Goal: Task Accomplishment & Management: Manage account settings

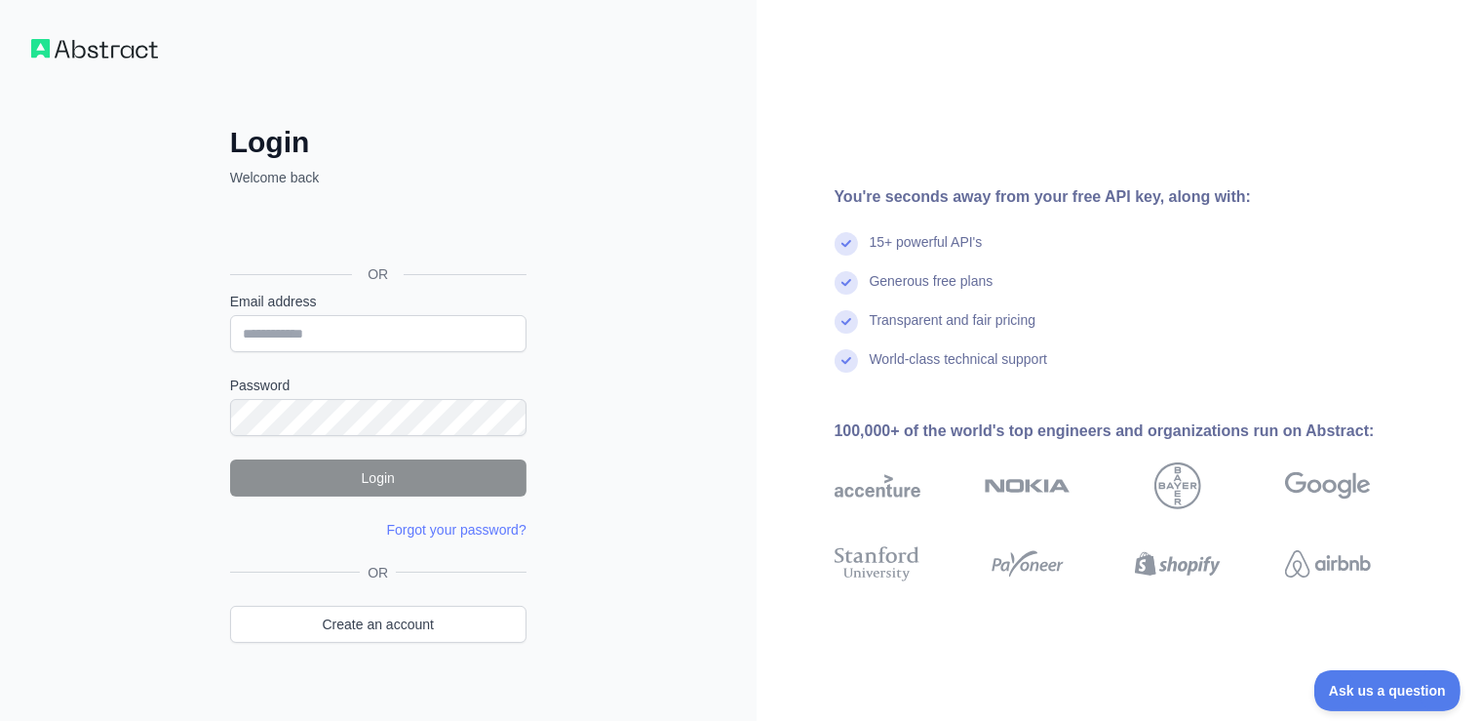
click at [87, 42] on img at bounding box center [94, 49] width 127 height 20
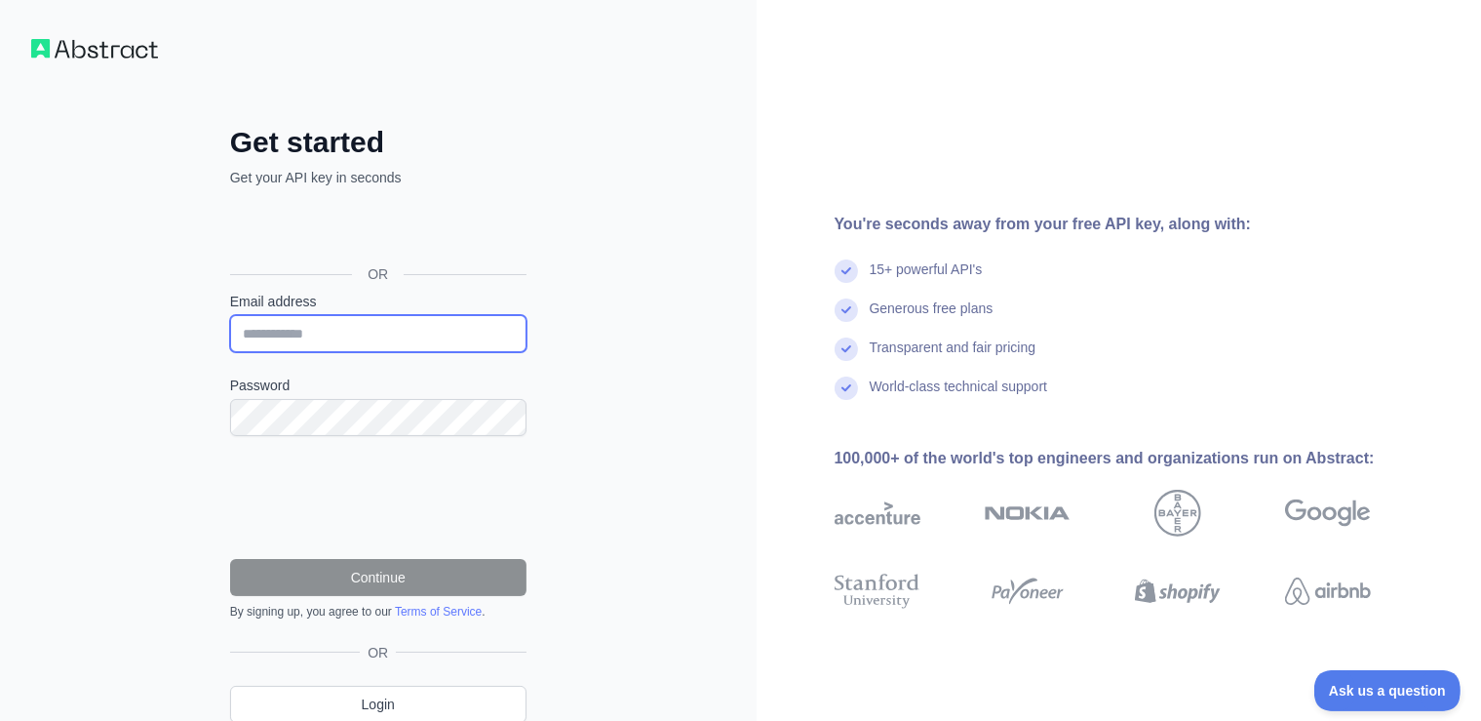
click at [291, 331] on input "Email address" at bounding box center [378, 333] width 296 height 37
type input "**********"
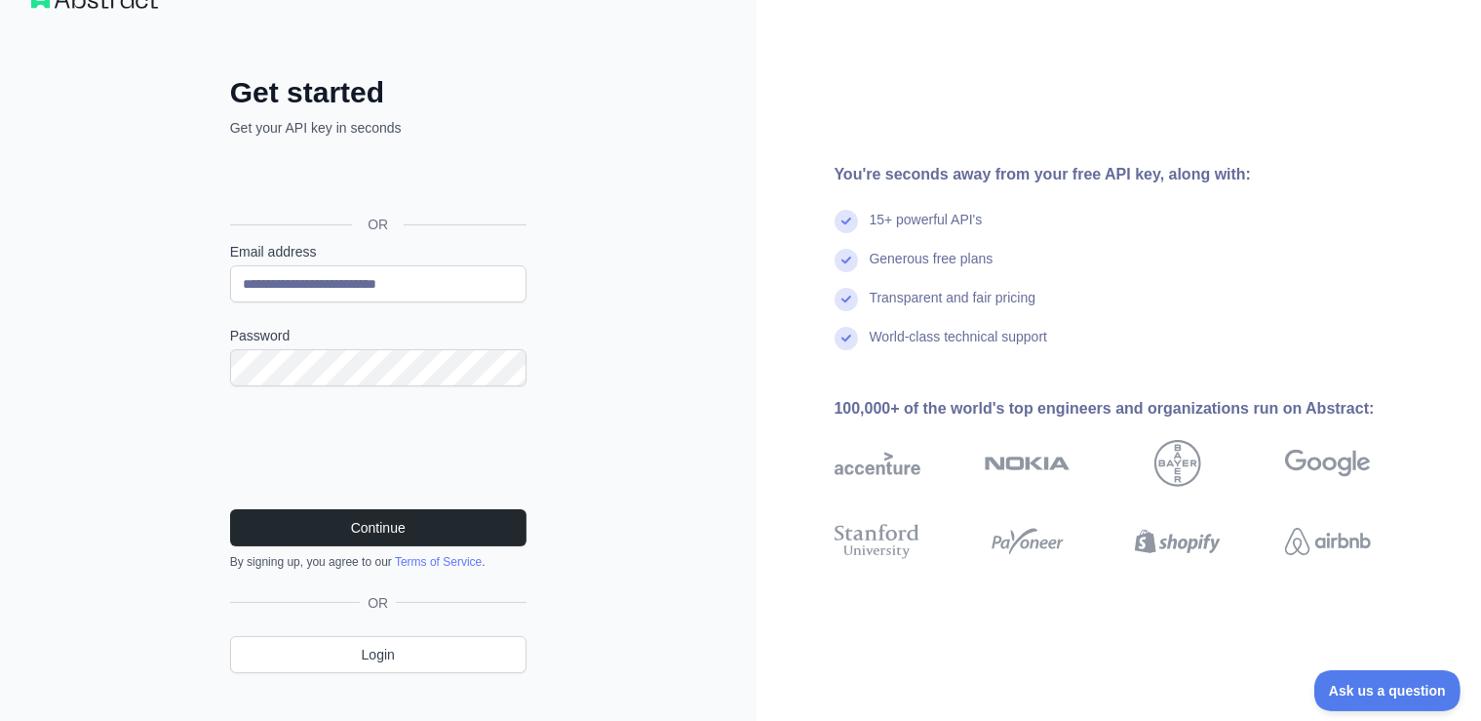
scroll to position [77, 0]
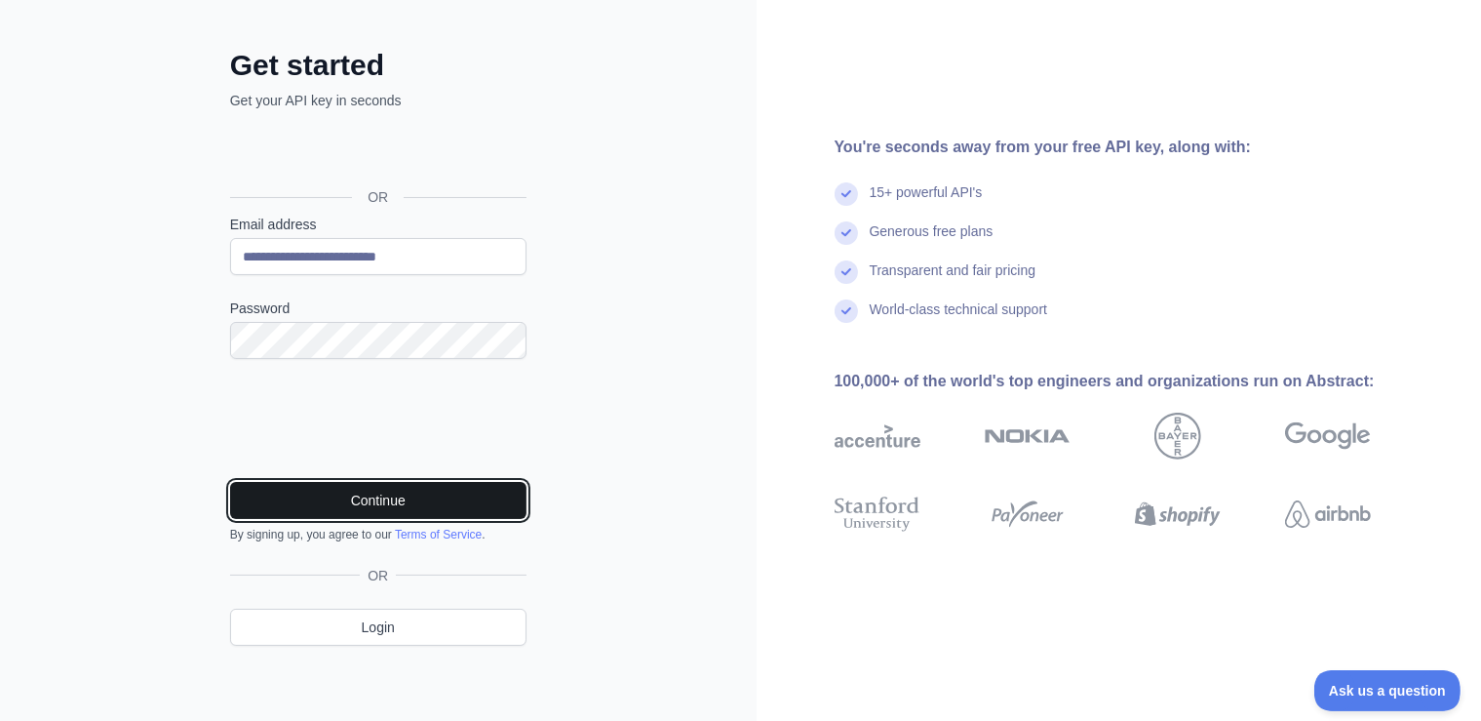
click at [407, 497] on button "Continue" at bounding box center [378, 500] width 296 height 37
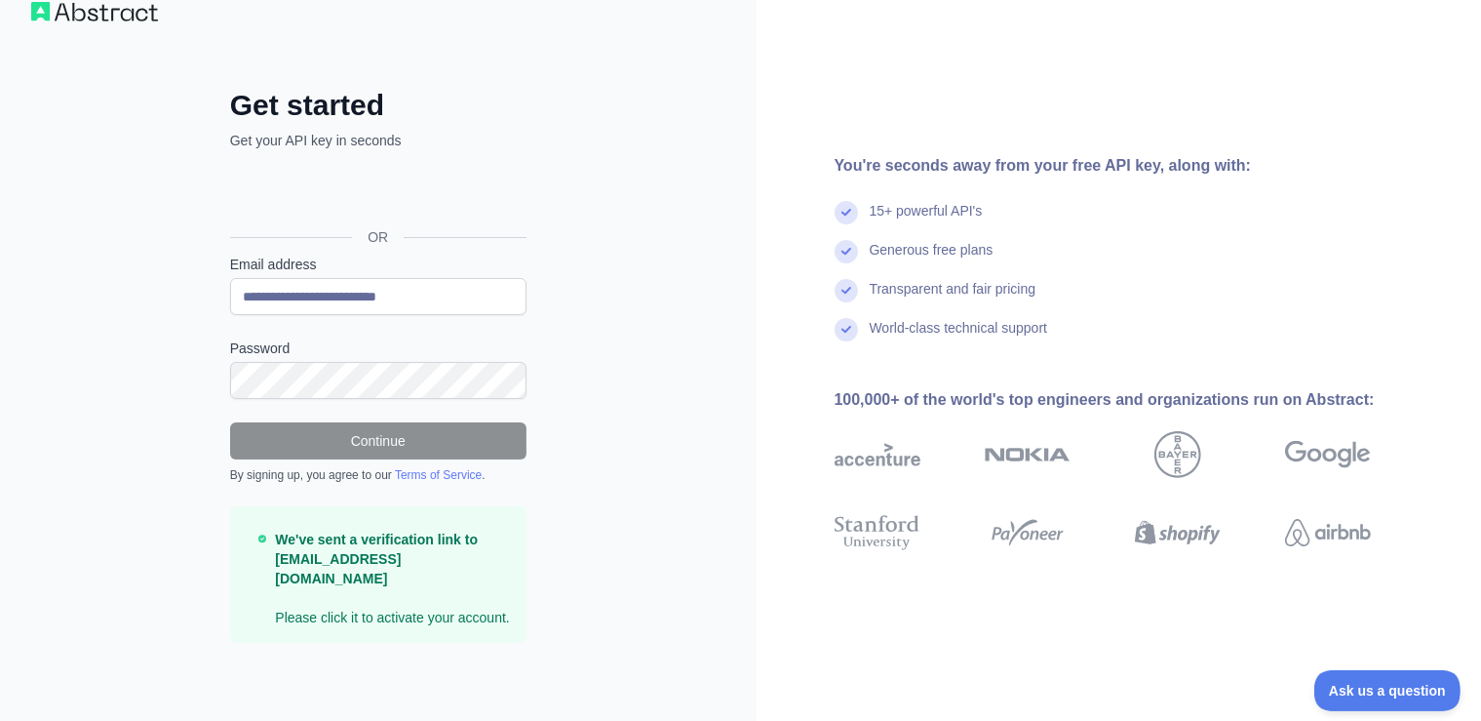
scroll to position [15, 0]
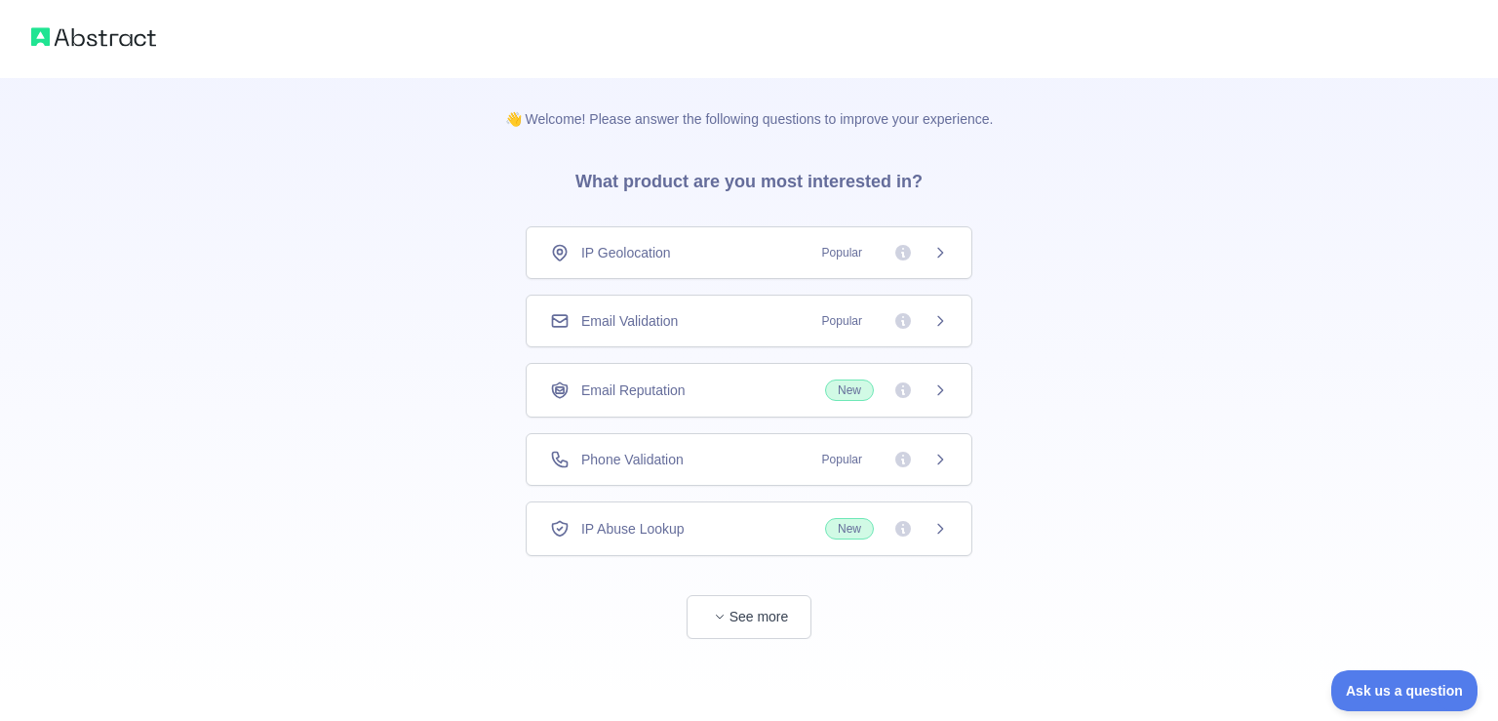
click at [632, 249] on span "IP Geolocation" at bounding box center [626, 253] width 90 height 20
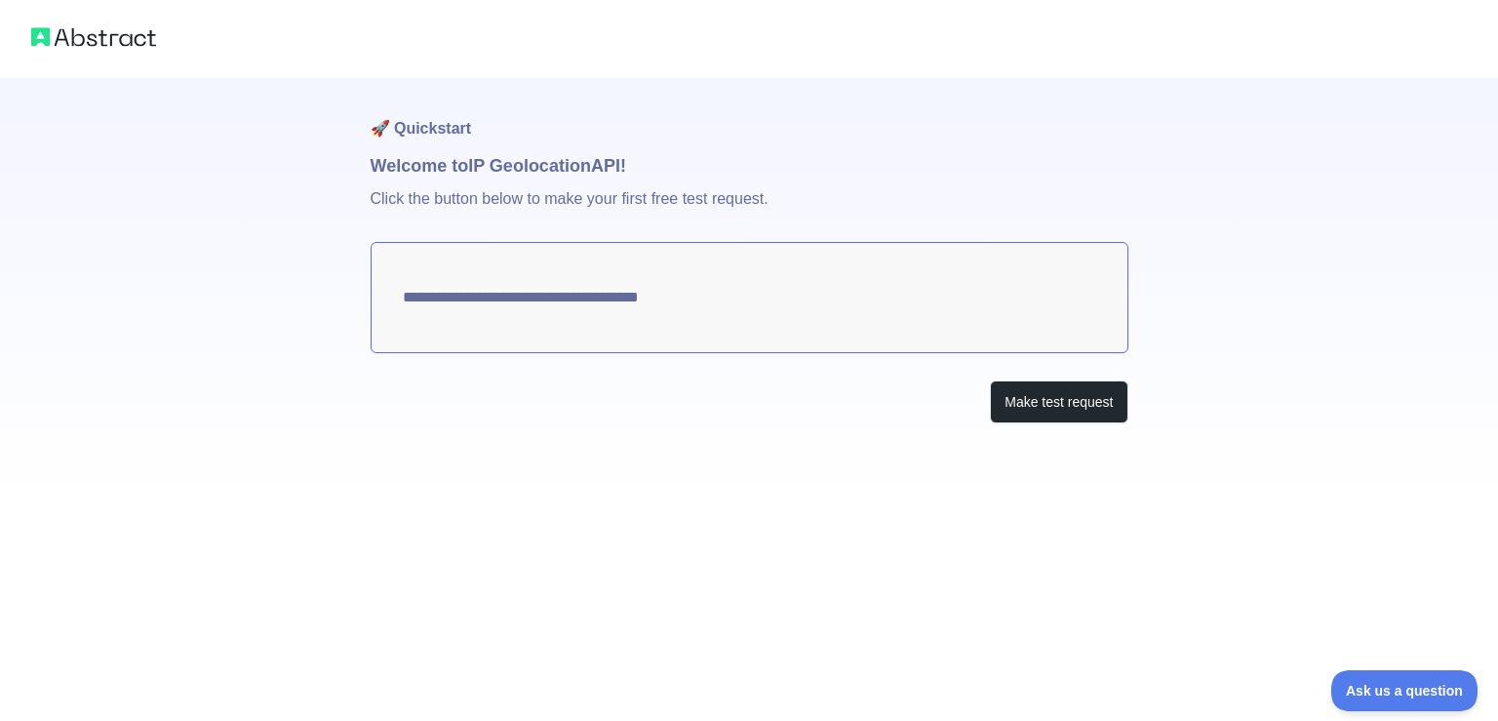
type textarea "**********"
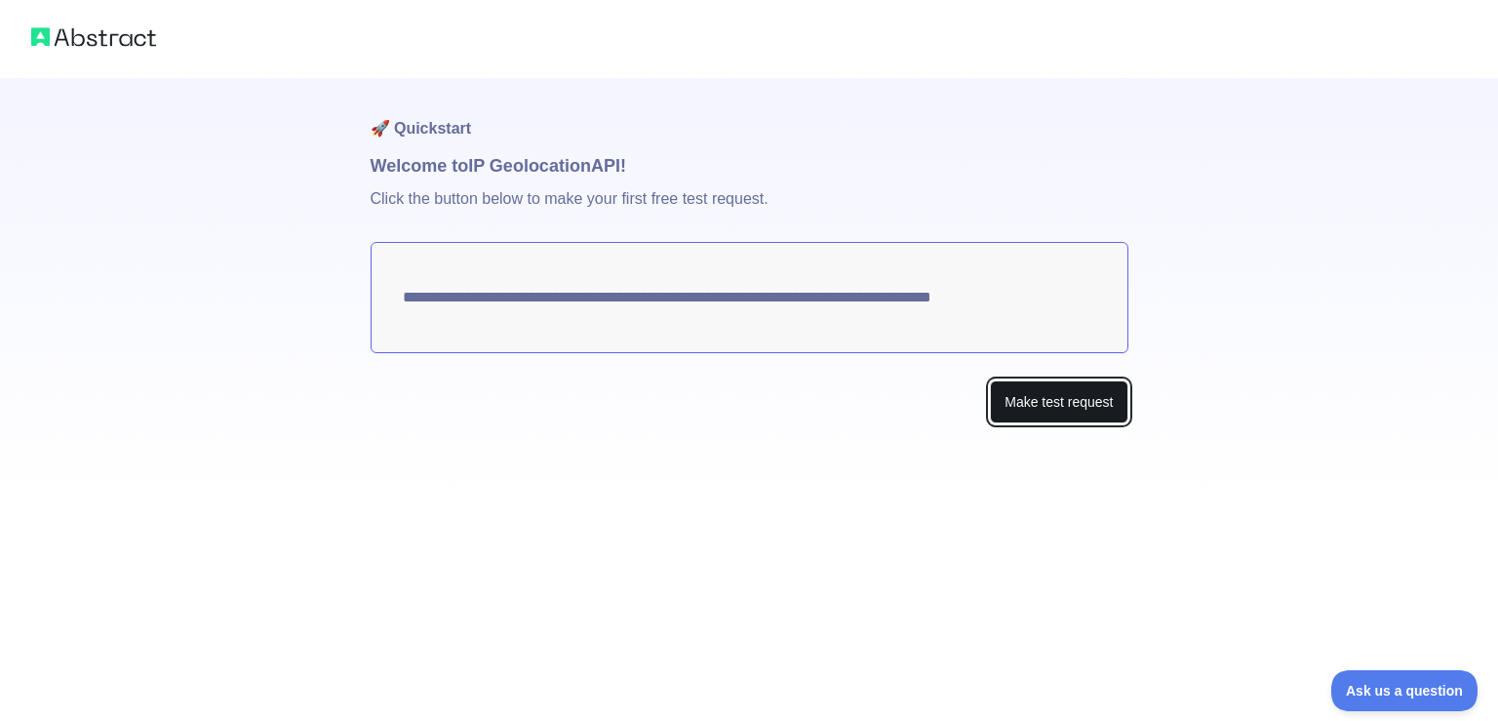
click at [1041, 400] on button "Make test request" at bounding box center [1059, 402] width 138 height 44
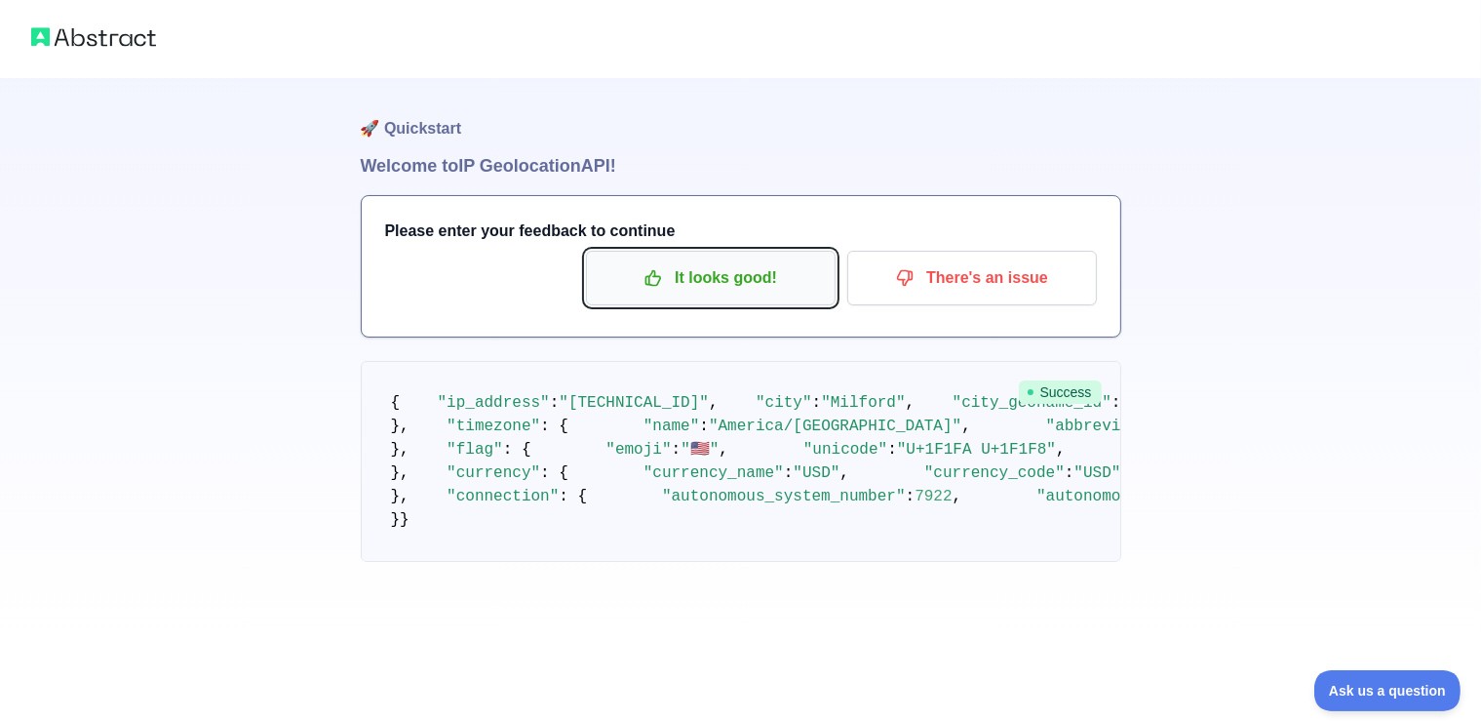
click at [677, 285] on p "It looks good!" at bounding box center [711, 277] width 220 height 33
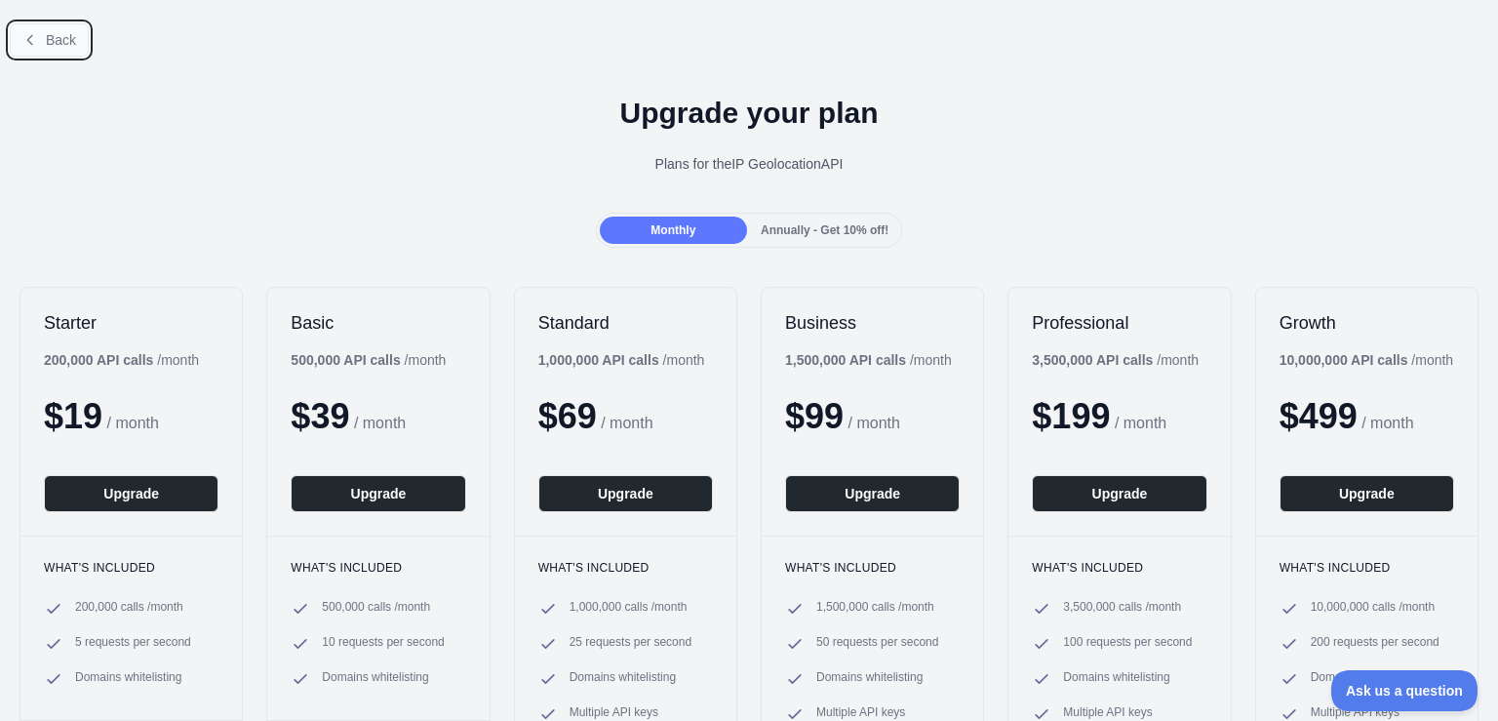
click at [70, 46] on span "Back" at bounding box center [61, 40] width 30 height 16
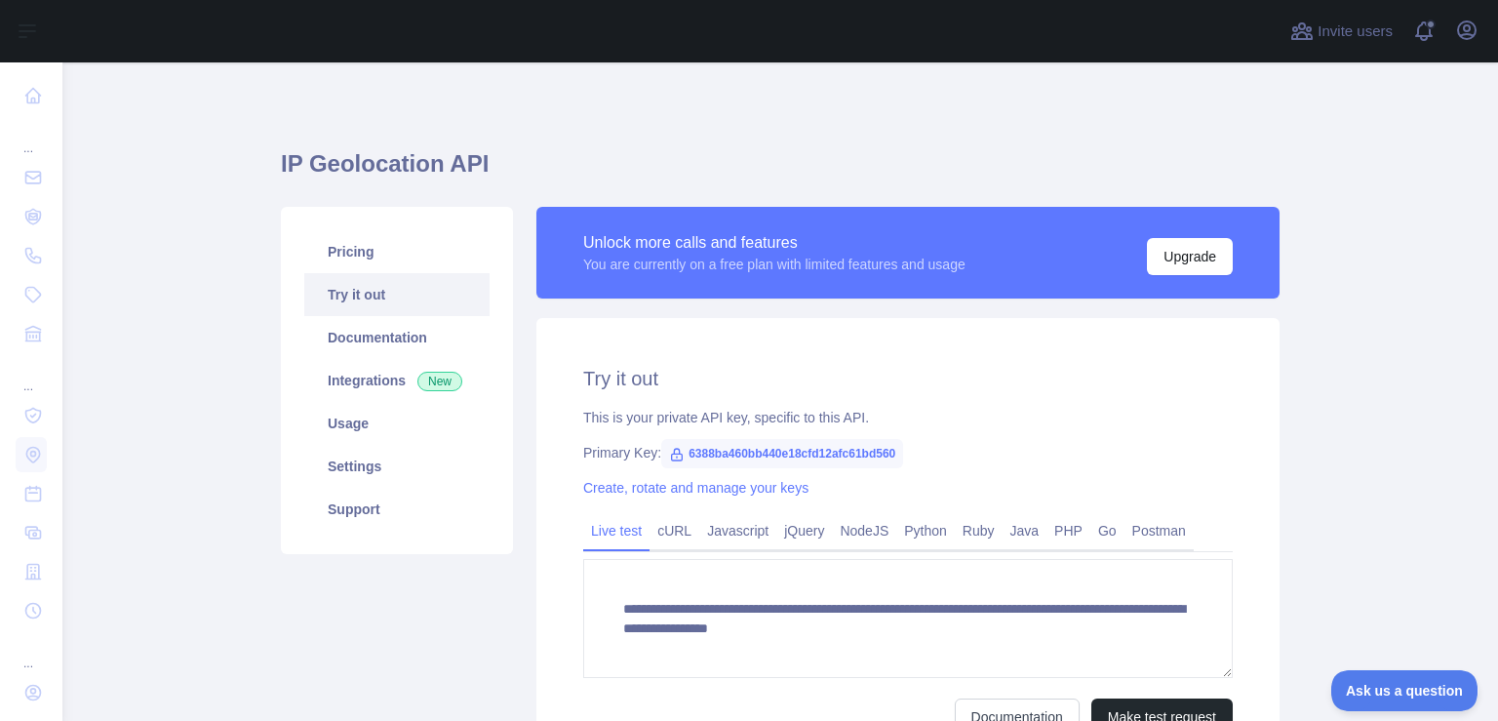
scroll to position [98, 0]
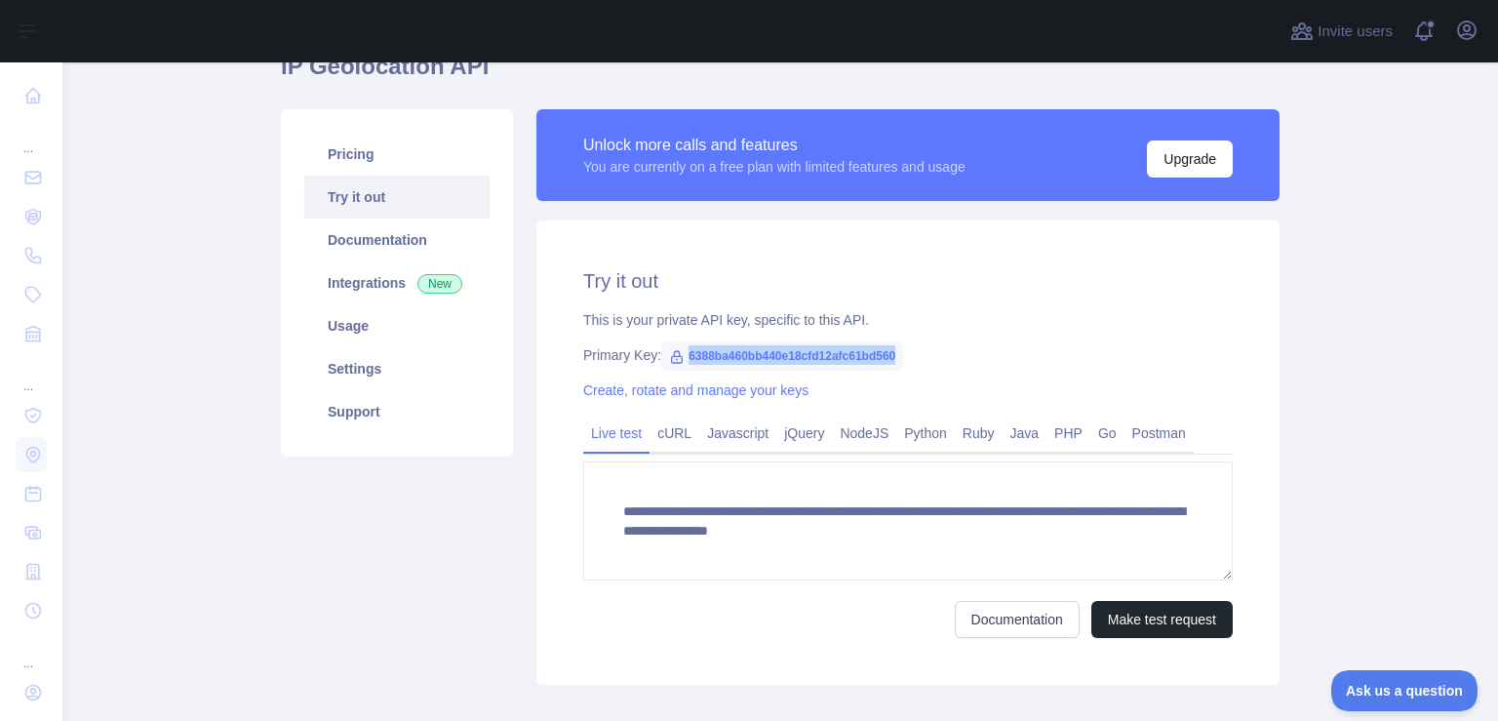
drag, startPoint x: 678, startPoint y: 358, endPoint x: 886, endPoint y: 350, distance: 207.9
click at [886, 350] on span "6388ba460bb440e18cfd12afc61bd560" at bounding box center [782, 355] width 242 height 29
copy span "6388ba460bb440e18cfd12afc61bd560"
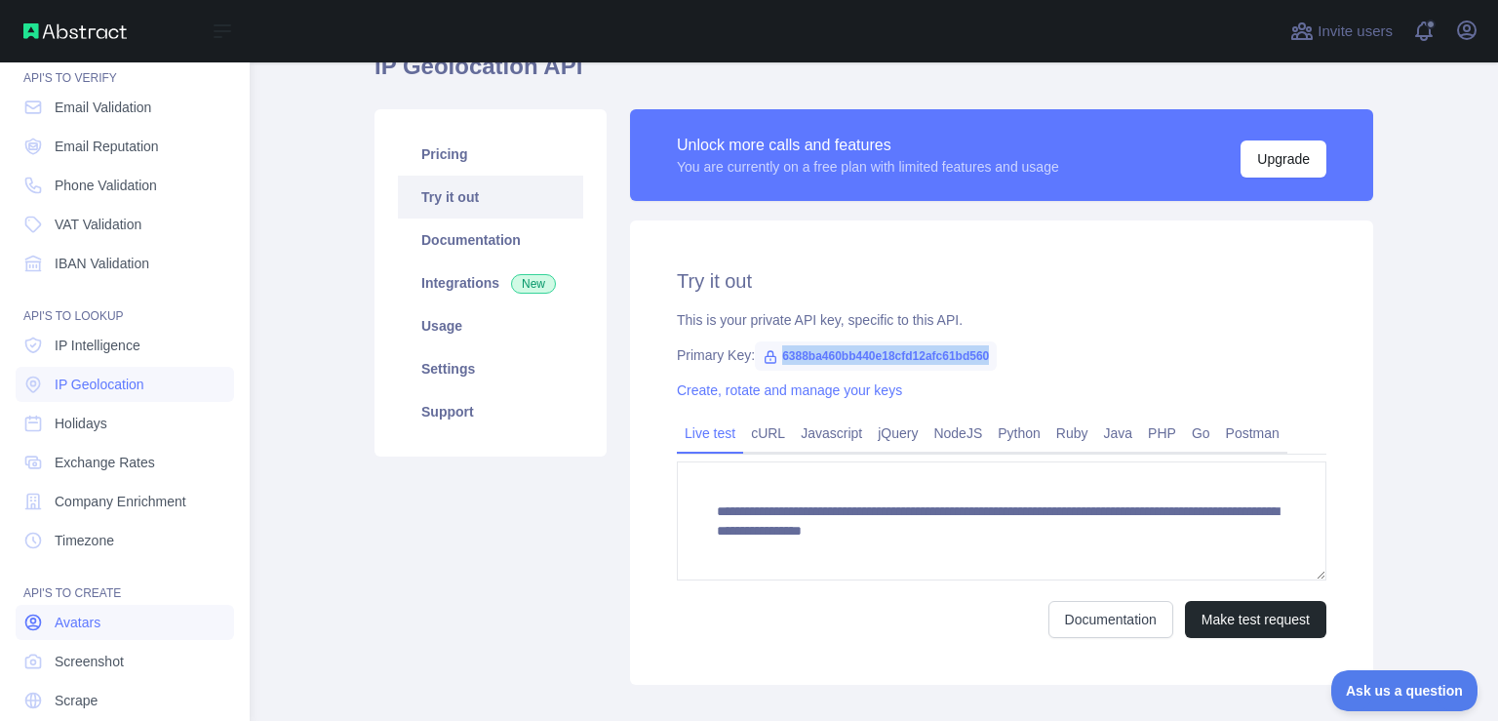
scroll to position [0, 0]
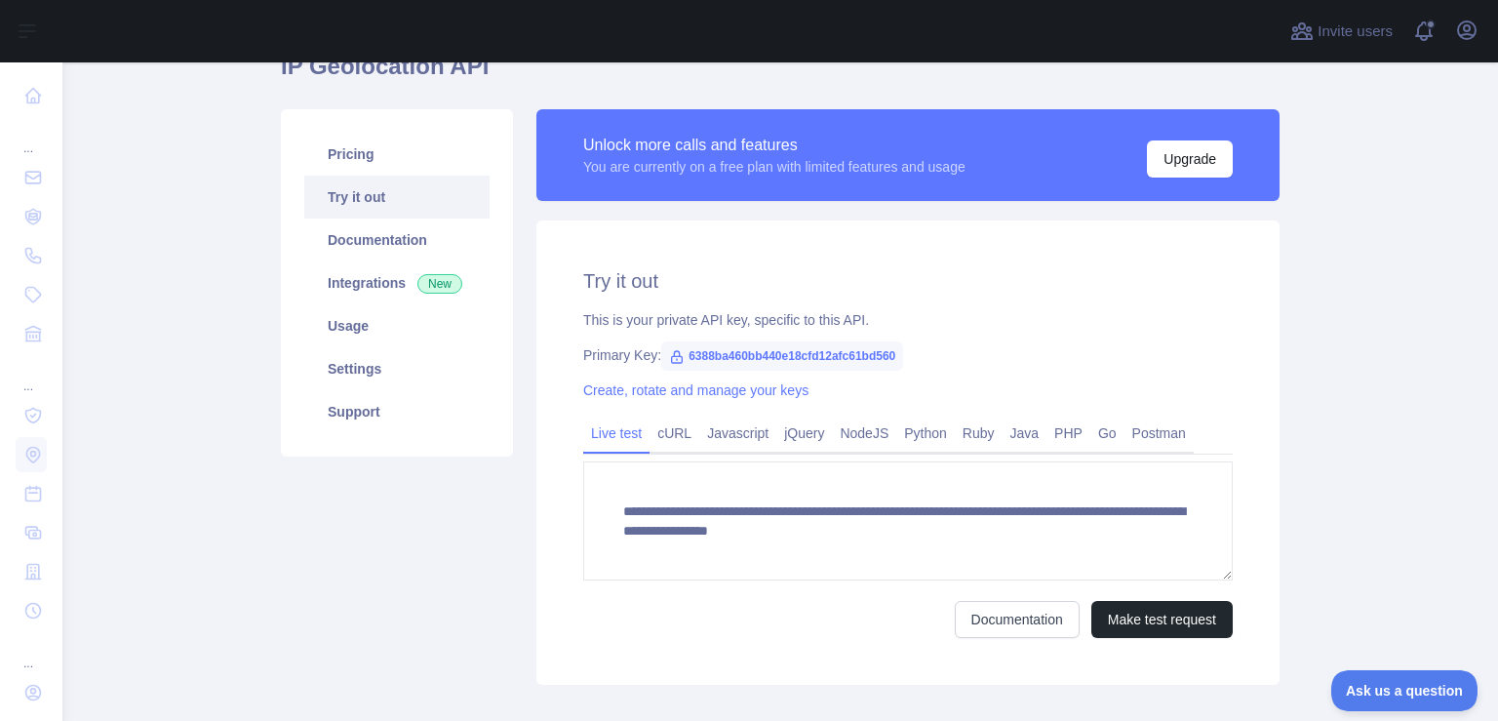
click at [682, 215] on div "Unlock more calls and features You are currently on a free plan with limited fe…" at bounding box center [907, 164] width 743 height 111
click at [1282, 344] on div "**********" at bounding box center [908, 396] width 767 height 575
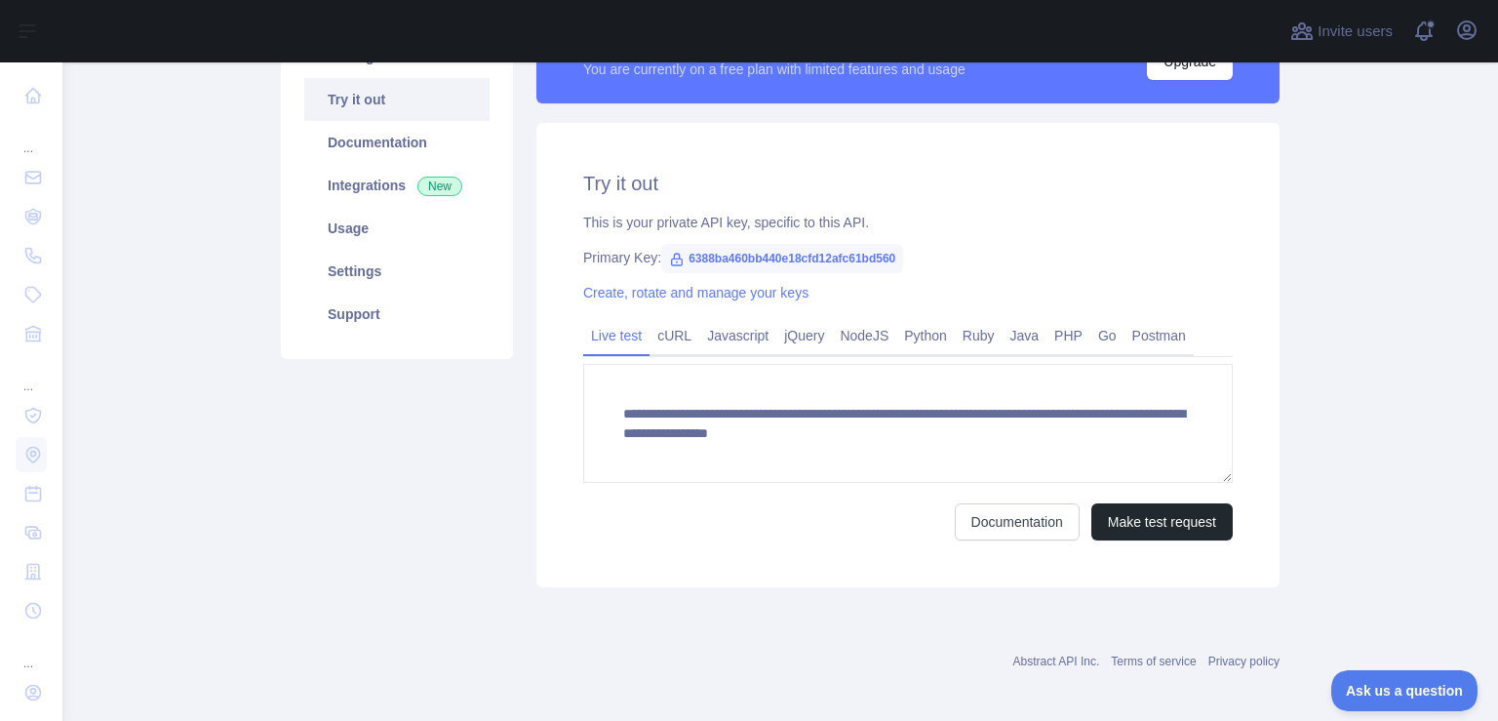
scroll to position [98, 0]
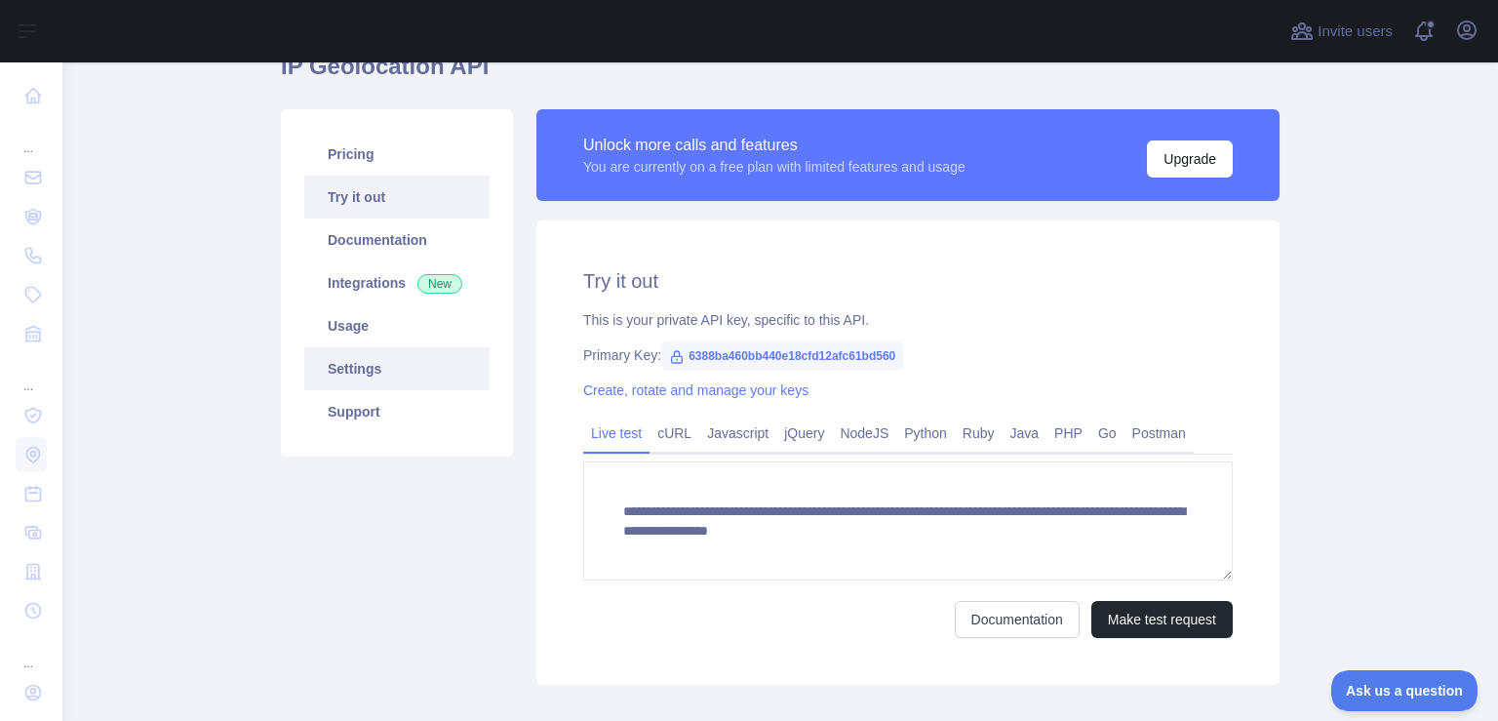
click at [347, 373] on link "Settings" at bounding box center [396, 368] width 185 height 43
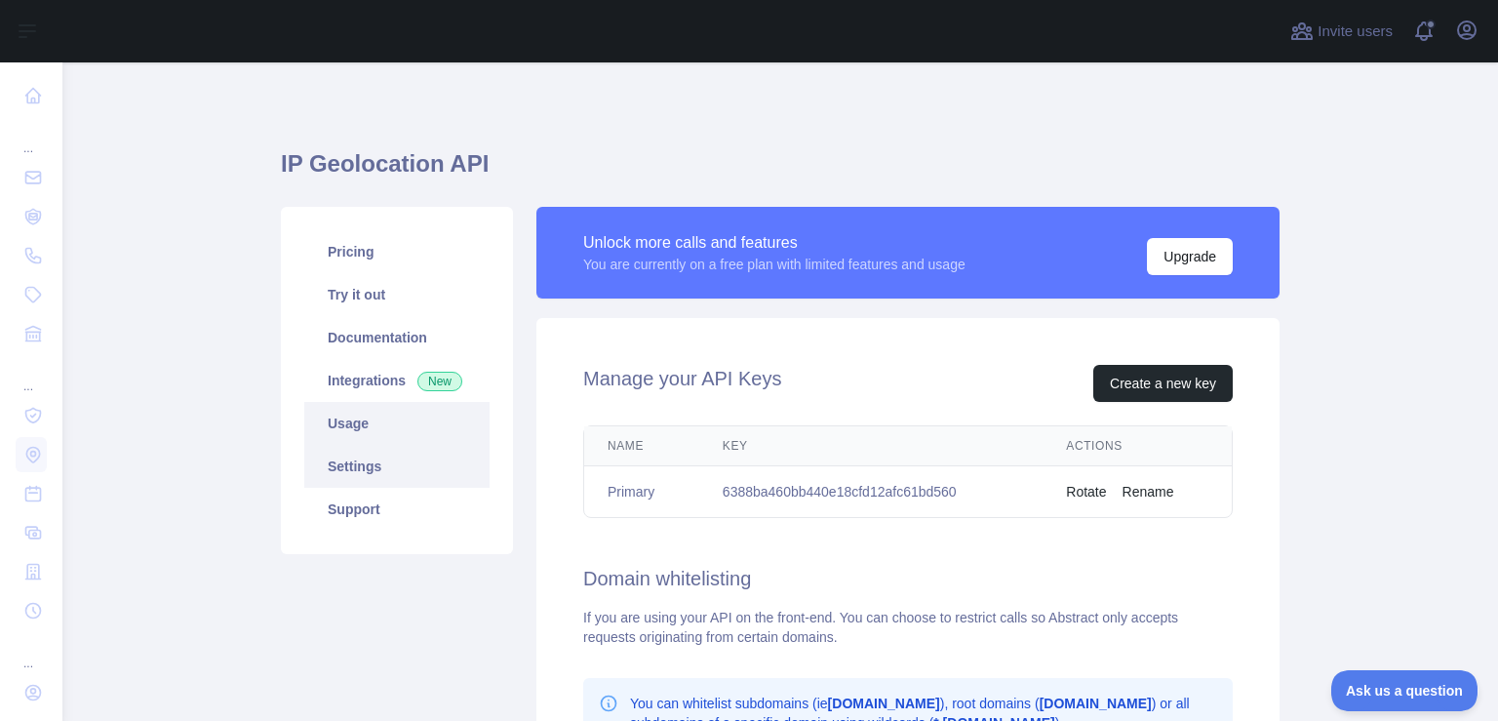
click at [351, 415] on link "Usage" at bounding box center [396, 423] width 185 height 43
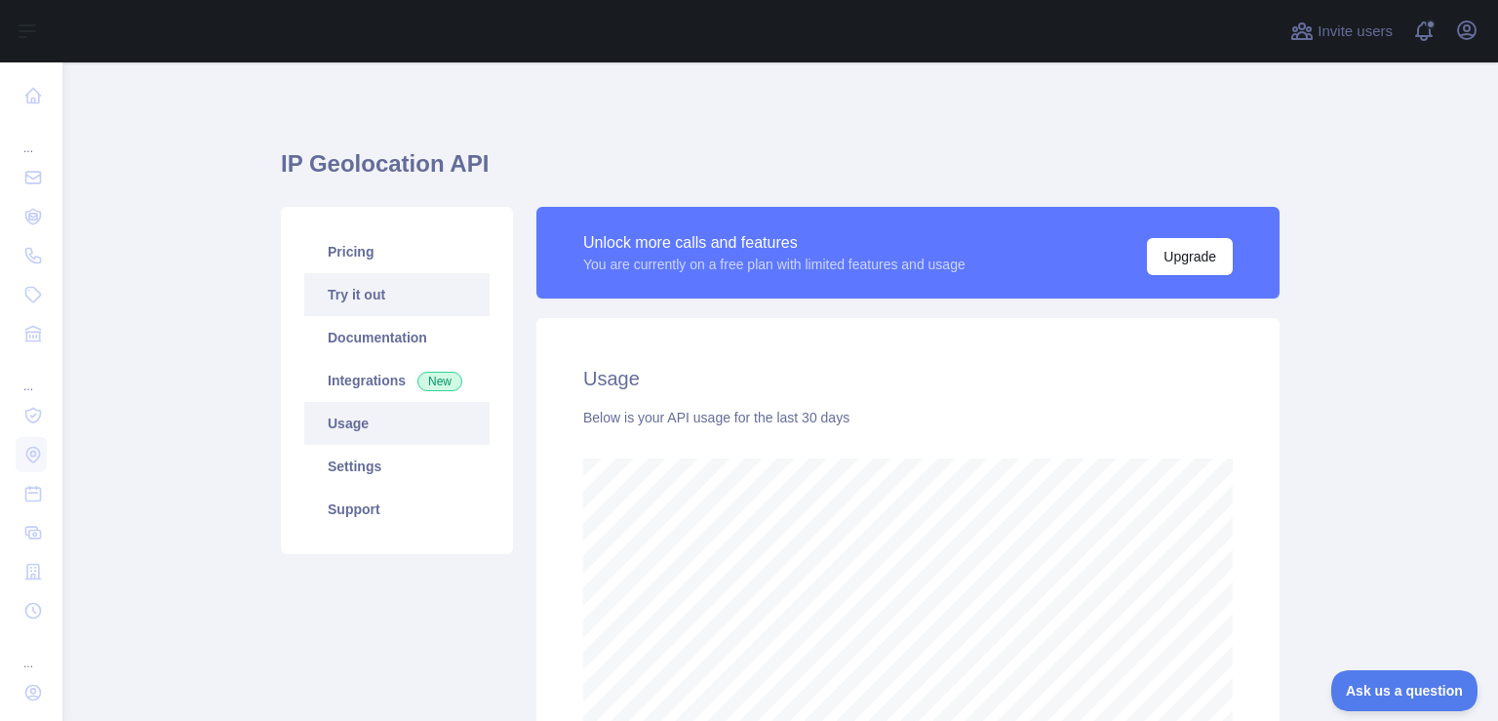
click at [348, 295] on link "Try it out" at bounding box center [396, 294] width 185 height 43
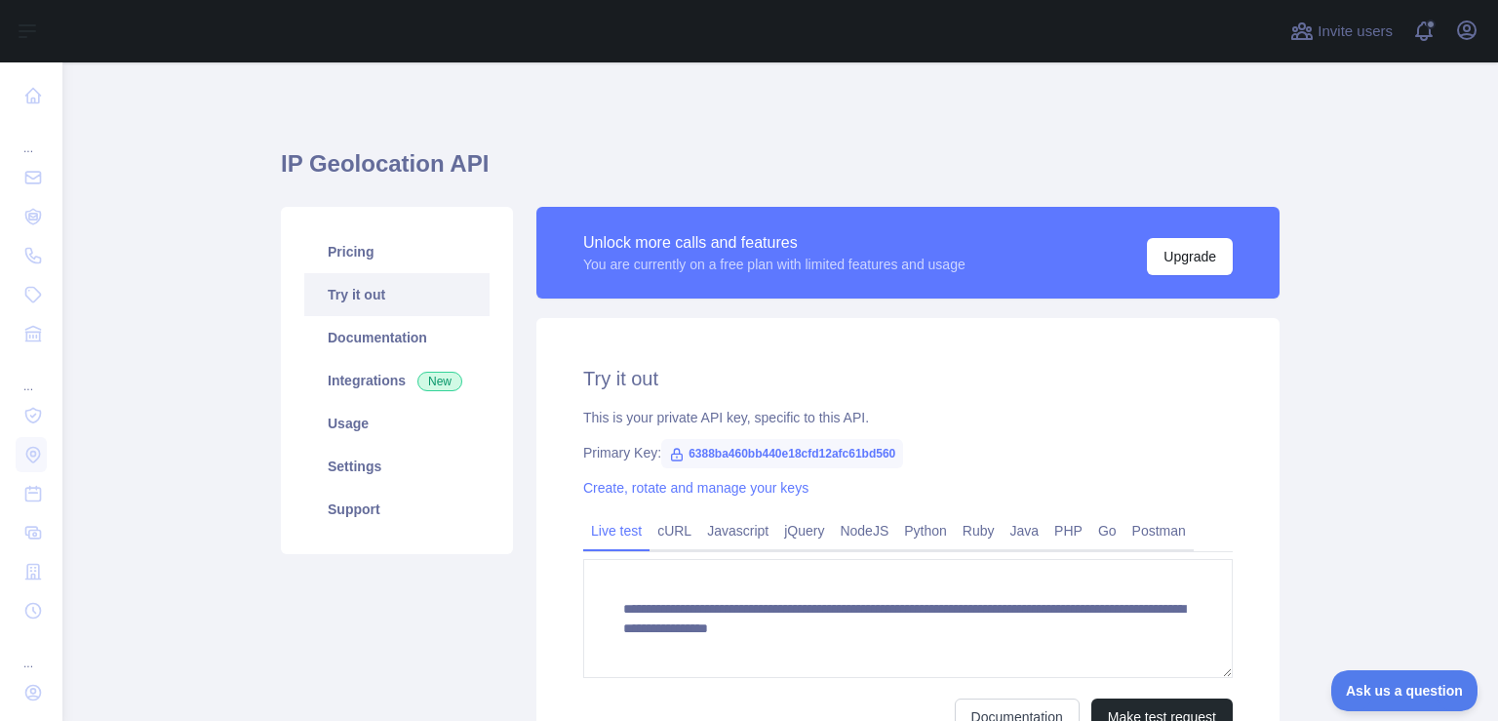
click at [1439, 240] on main "**********" at bounding box center [780, 391] width 1436 height 658
click at [1424, 26] on span at bounding box center [1431, 31] width 39 height 62
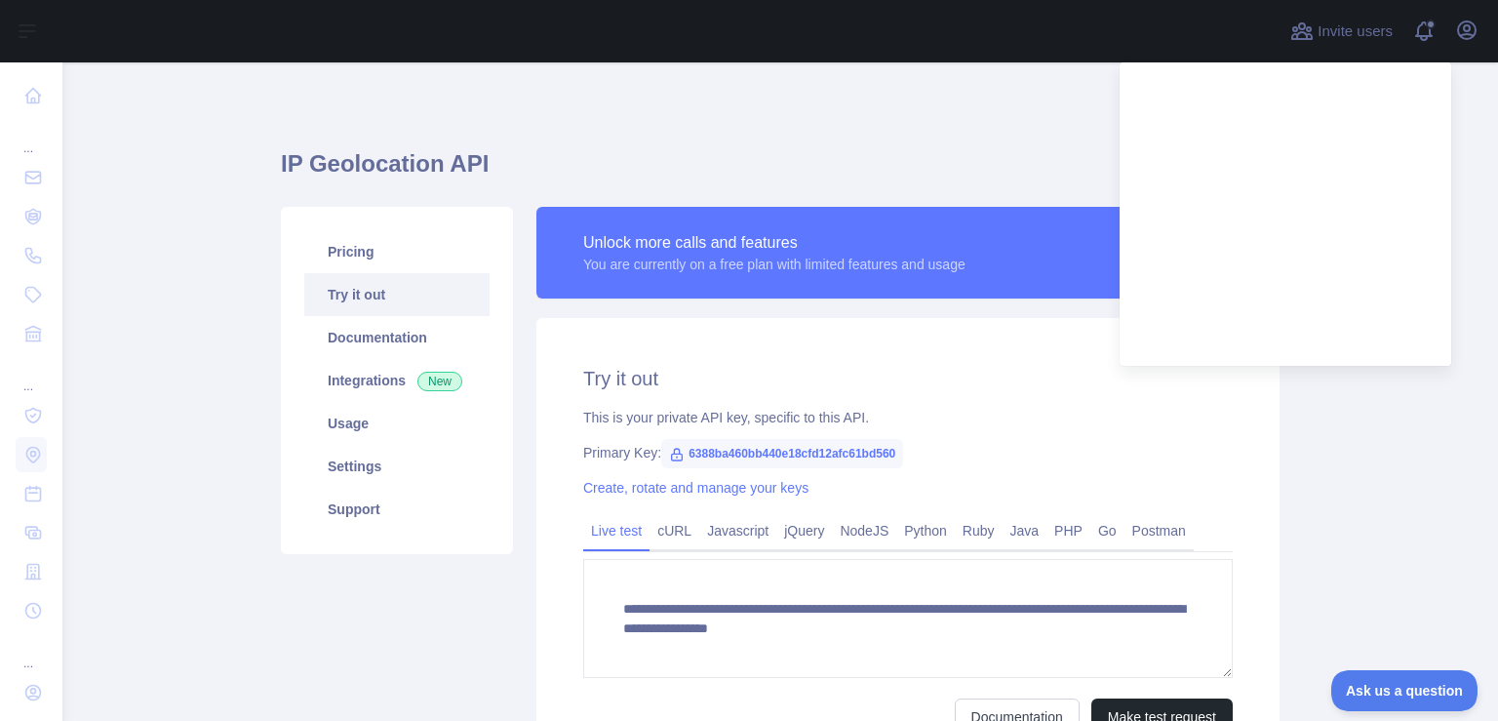
click at [1028, 128] on div "**********" at bounding box center [780, 459] width 999 height 700
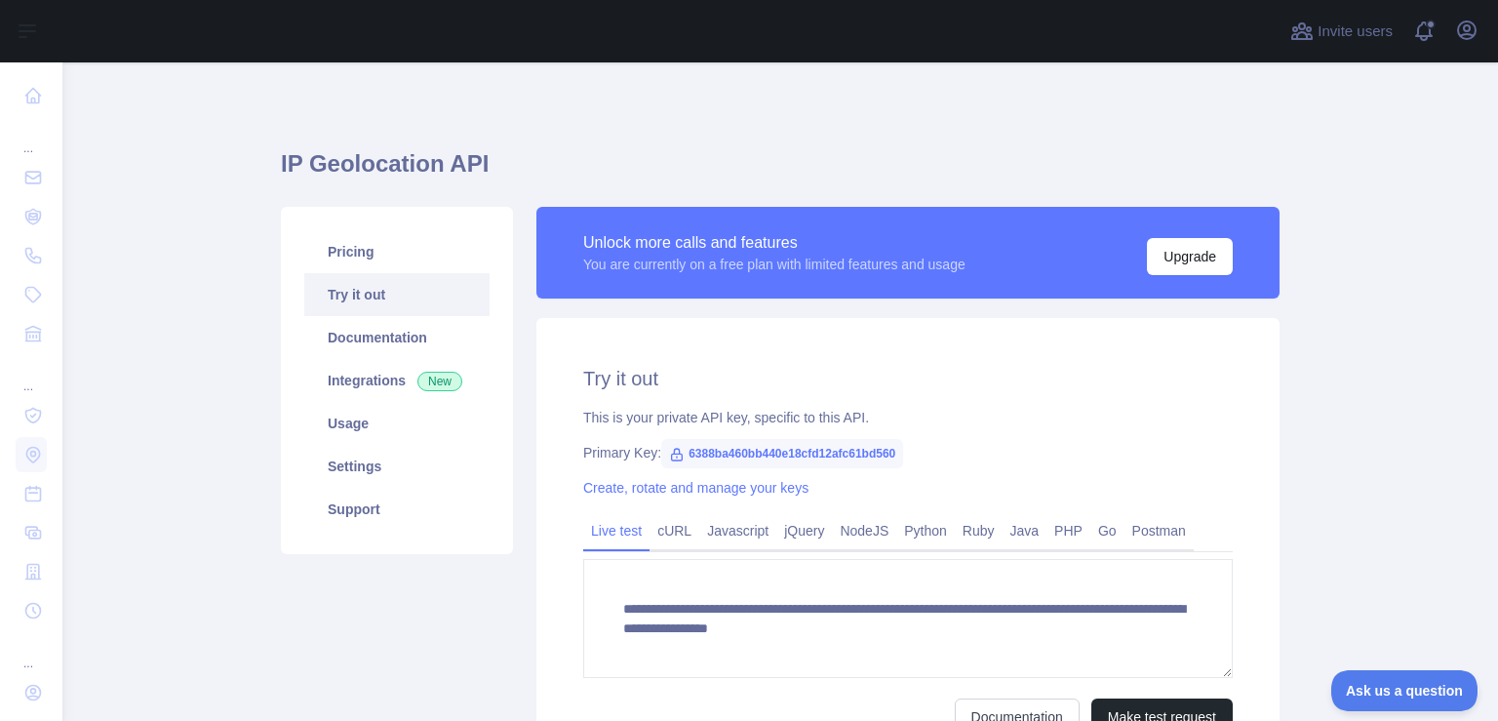
drag, startPoint x: 1360, startPoint y: 233, endPoint x: 1369, endPoint y: 241, distance: 12.5
click at [1369, 241] on main "**********" at bounding box center [780, 391] width 1436 height 658
click at [1475, 29] on icon "button" at bounding box center [1467, 30] width 18 height 18
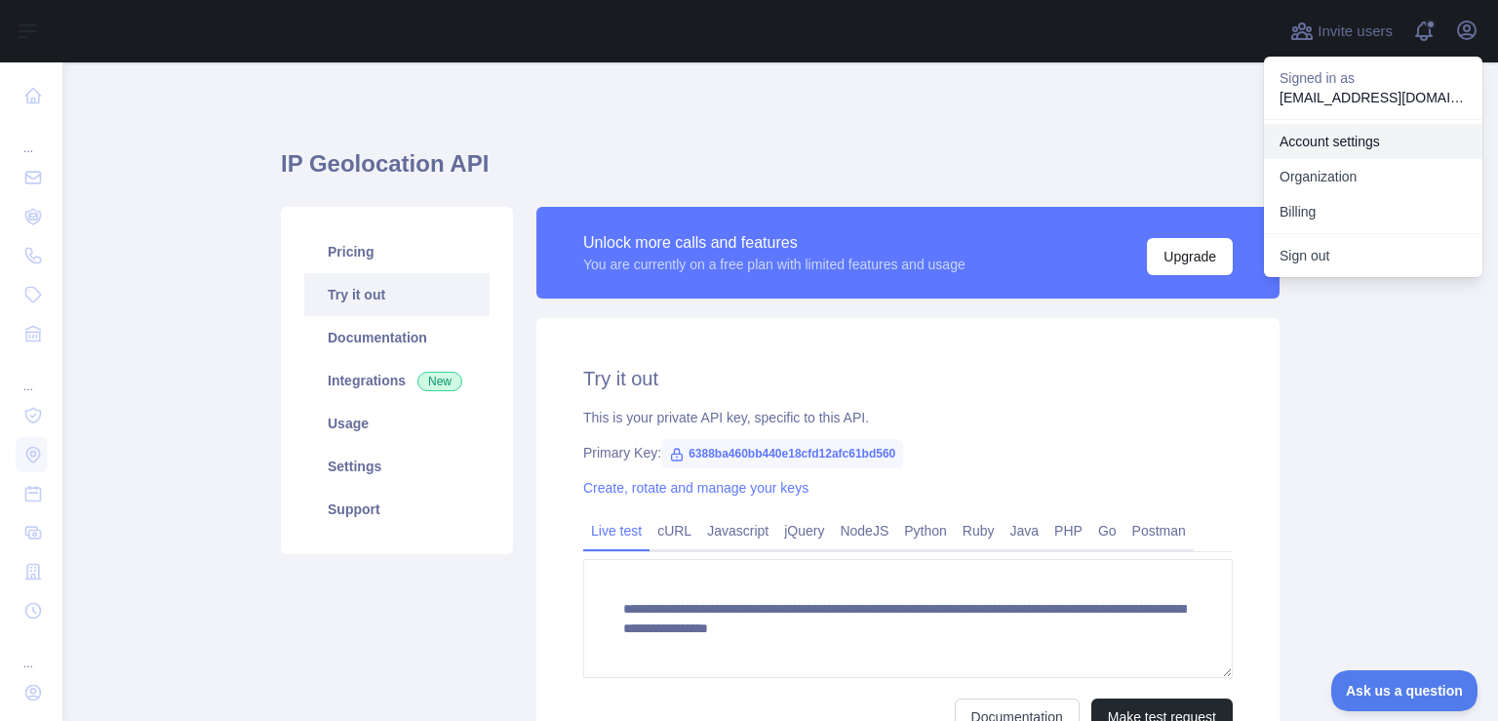
click at [1320, 139] on link "Account settings" at bounding box center [1373, 141] width 218 height 35
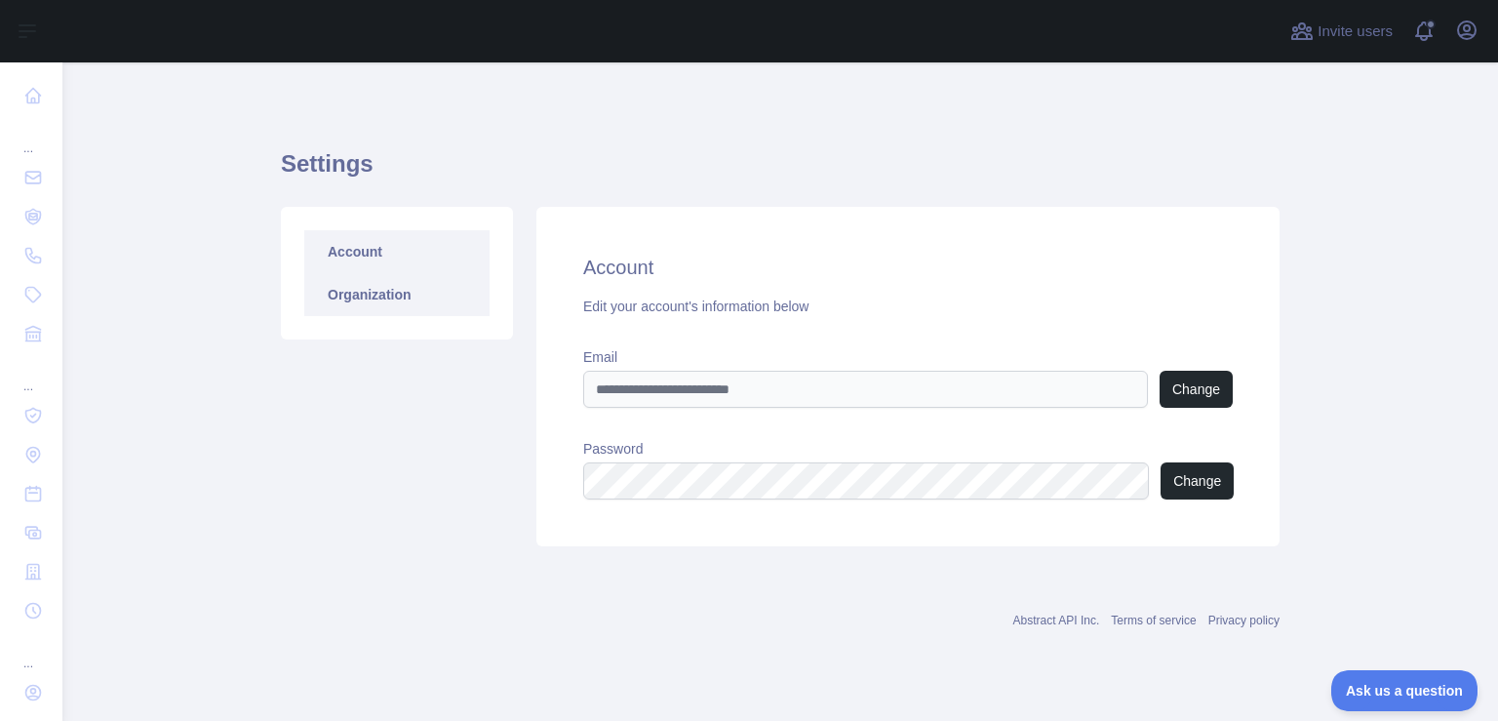
click at [390, 299] on link "Organization" at bounding box center [396, 294] width 185 height 43
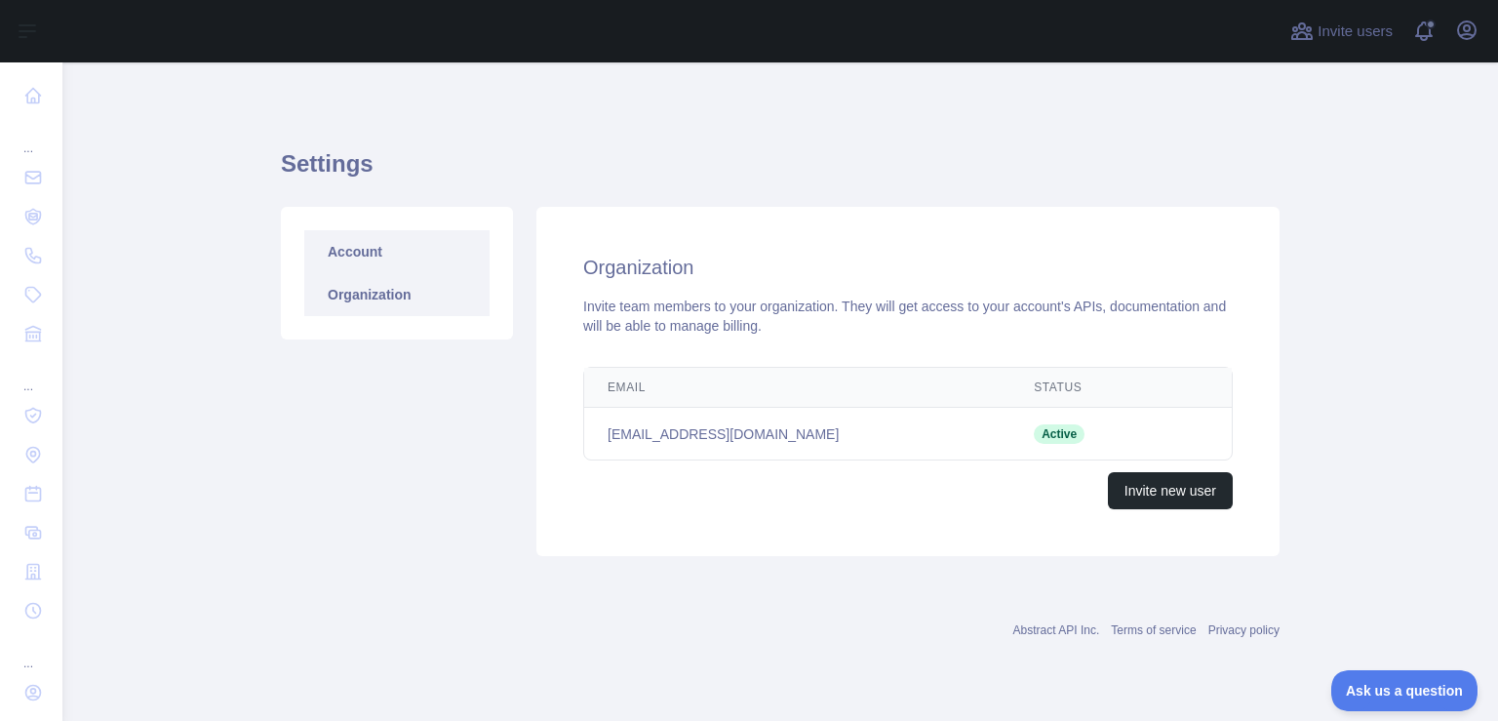
click at [365, 251] on link "Account" at bounding box center [396, 251] width 185 height 43
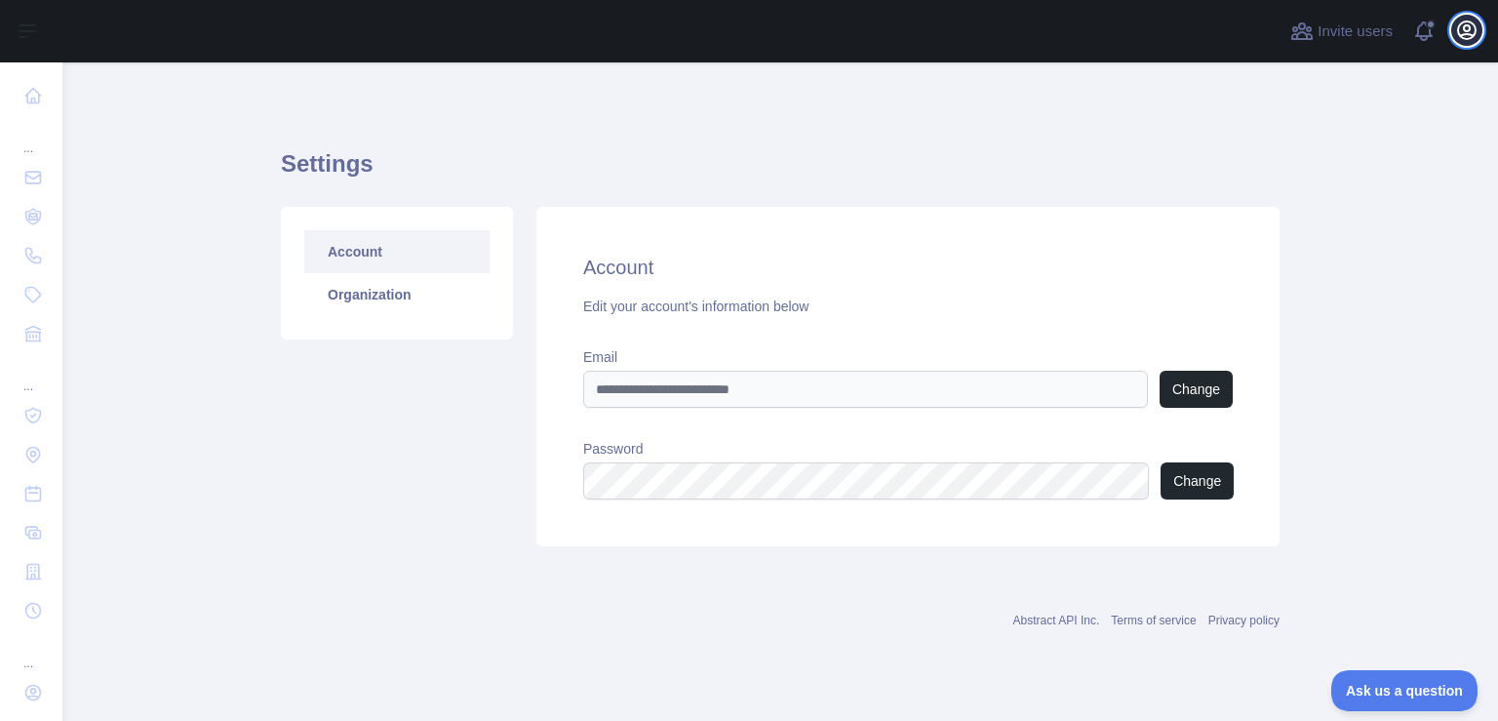
click at [1468, 30] on icon "button" at bounding box center [1467, 30] width 18 height 18
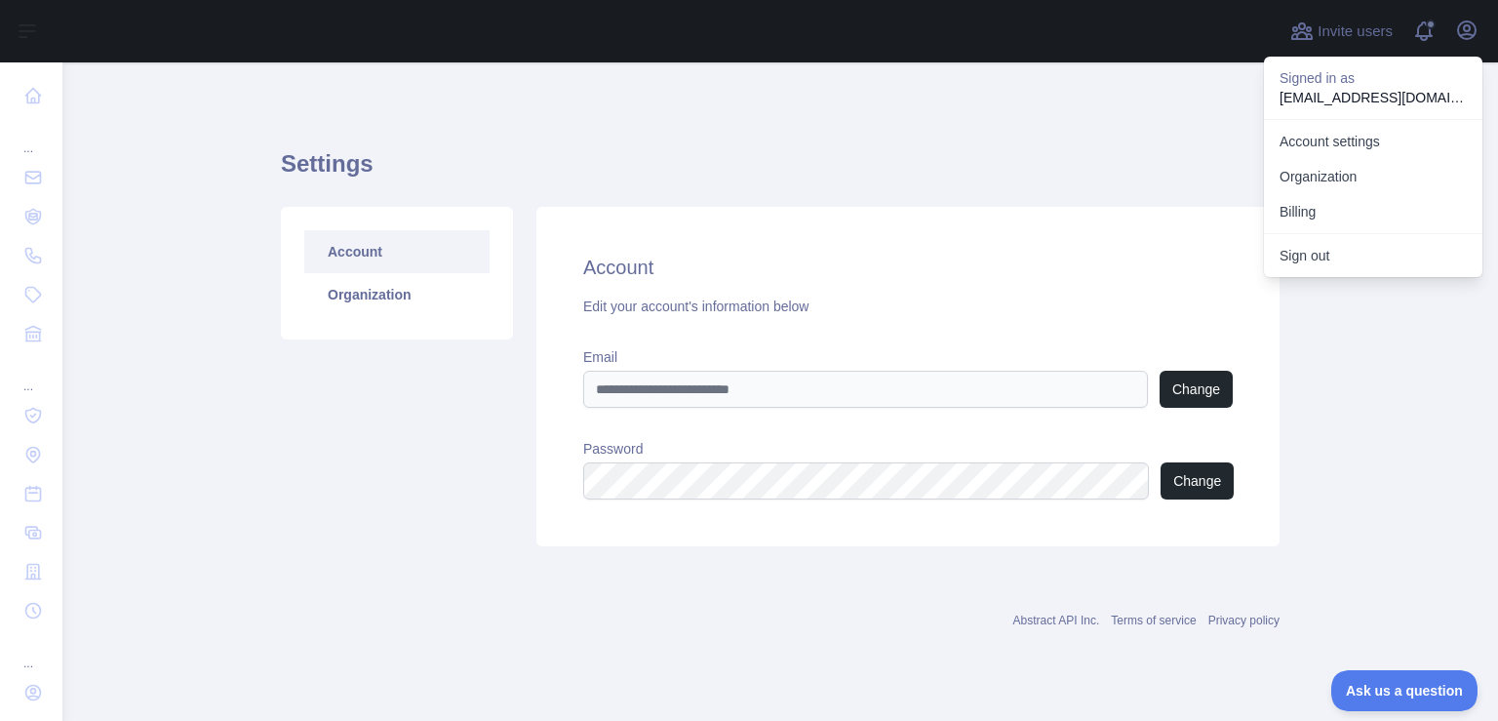
click at [579, 178] on h1 "Settings" at bounding box center [780, 171] width 999 height 47
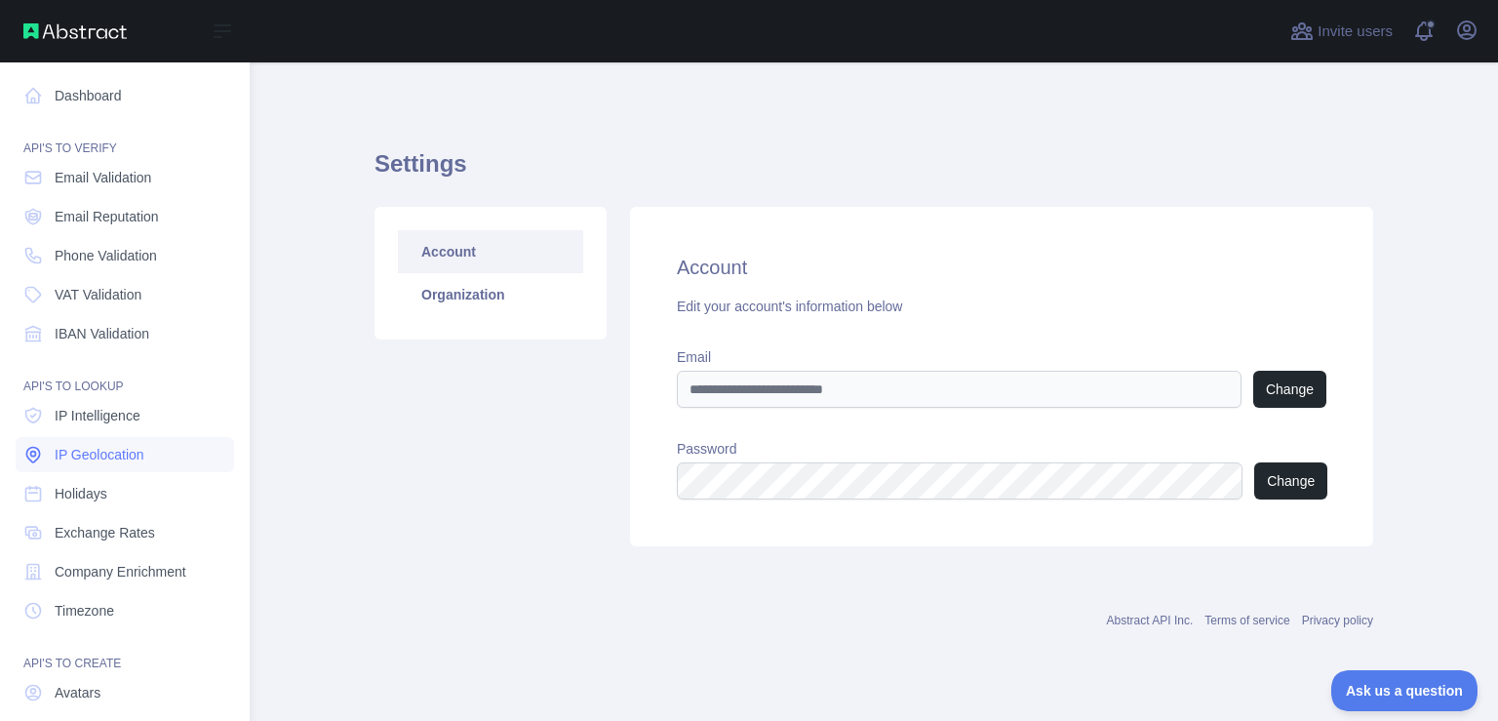
click at [96, 451] on span "IP Geolocation" at bounding box center [100, 455] width 90 height 20
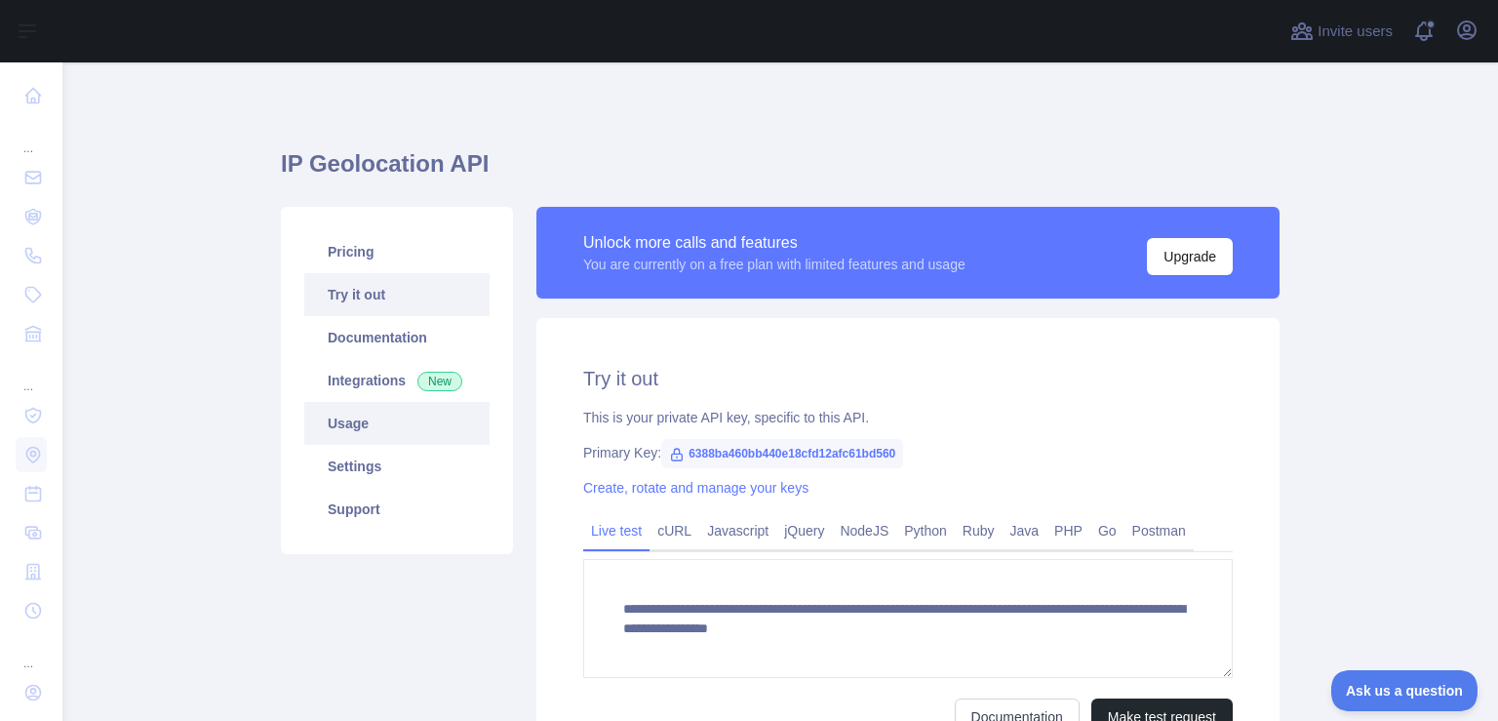
click at [351, 415] on link "Usage" at bounding box center [396, 423] width 185 height 43
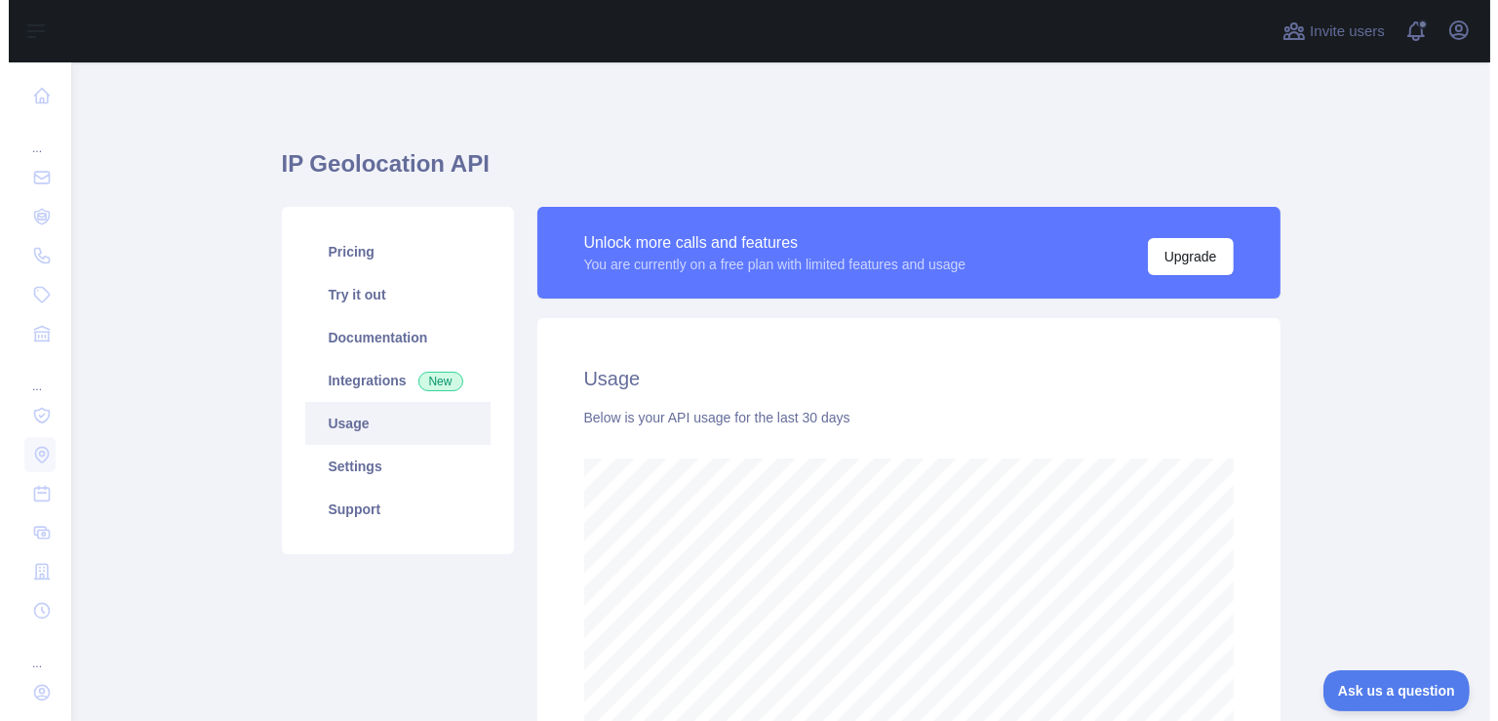
scroll to position [658, 1419]
click at [1464, 29] on icon "button" at bounding box center [1467, 30] width 18 height 18
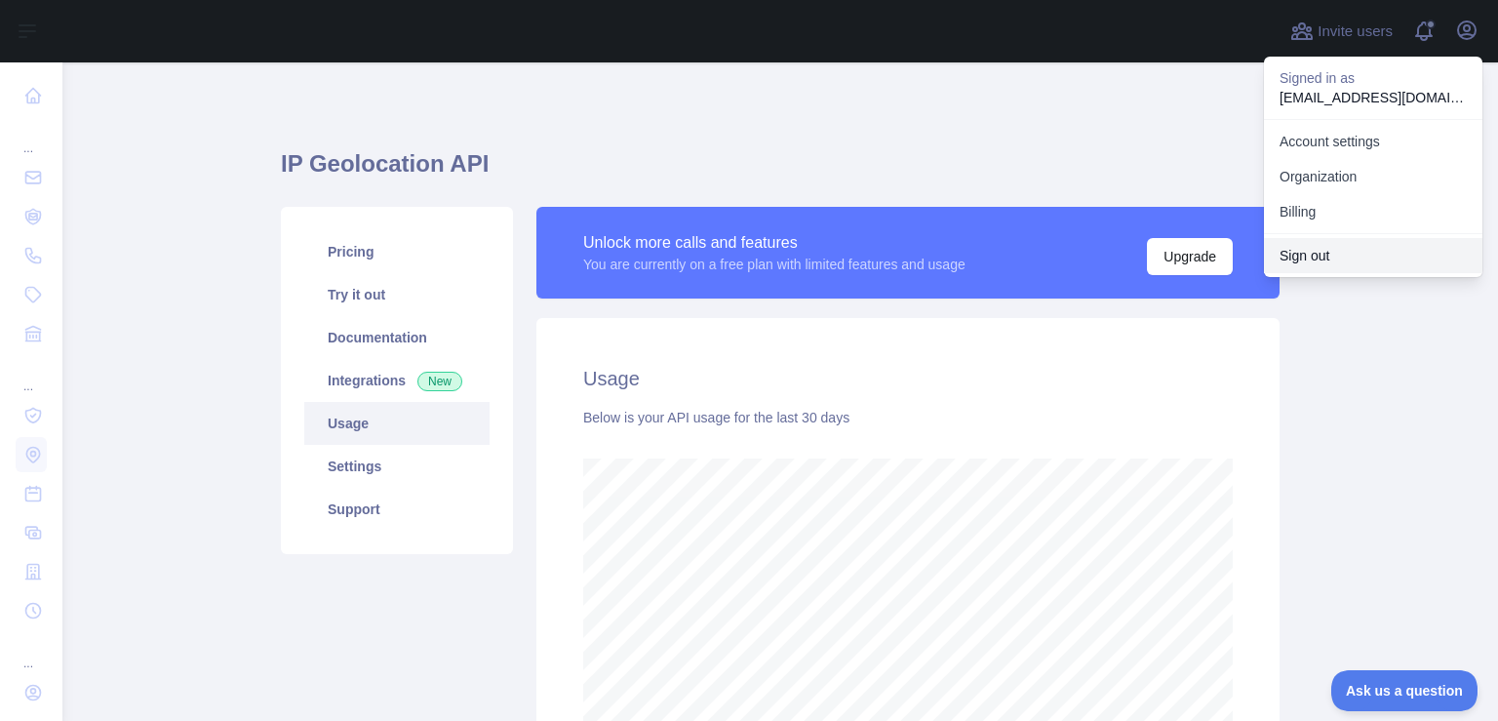
click at [1296, 258] on button "Sign out" at bounding box center [1373, 255] width 218 height 35
